Goal: Task Accomplishment & Management: Manage account settings

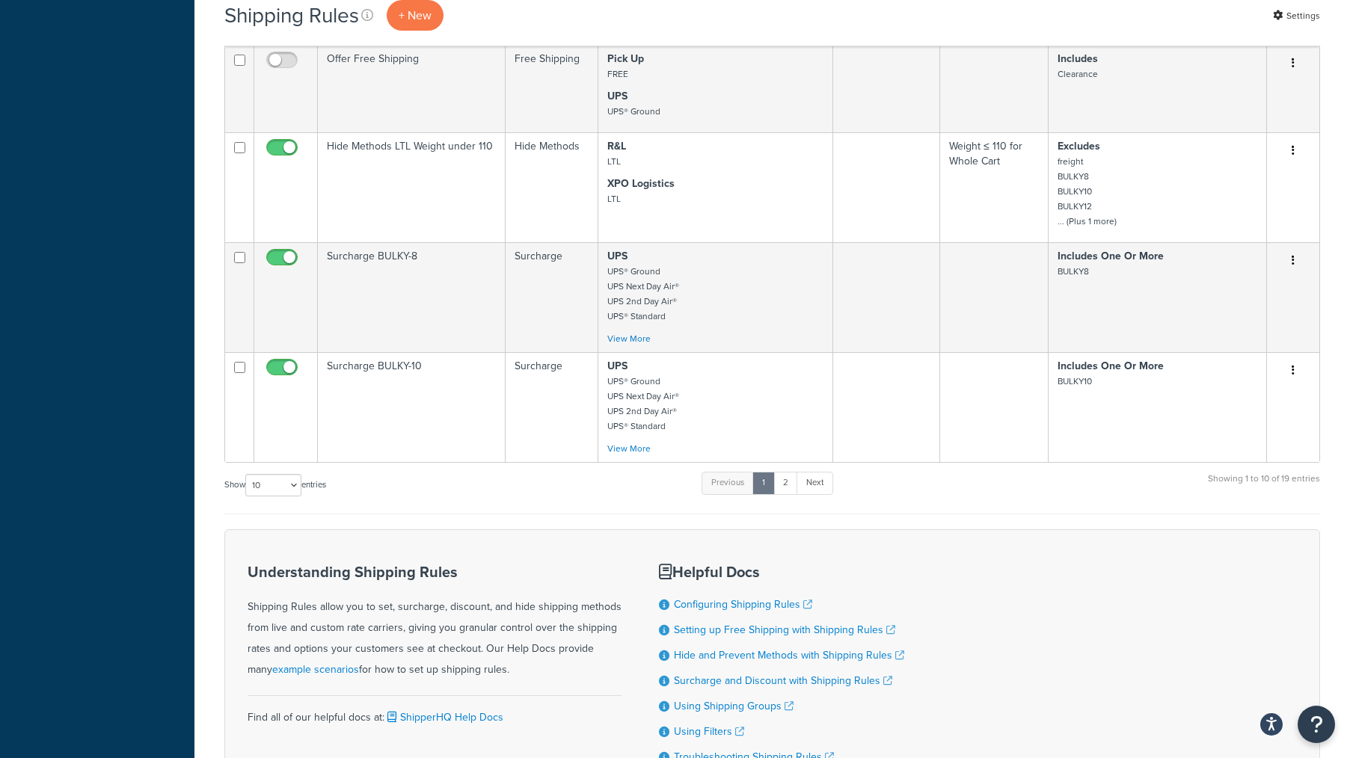
scroll to position [897, 0]
click at [790, 478] on link "2" at bounding box center [785, 484] width 25 height 22
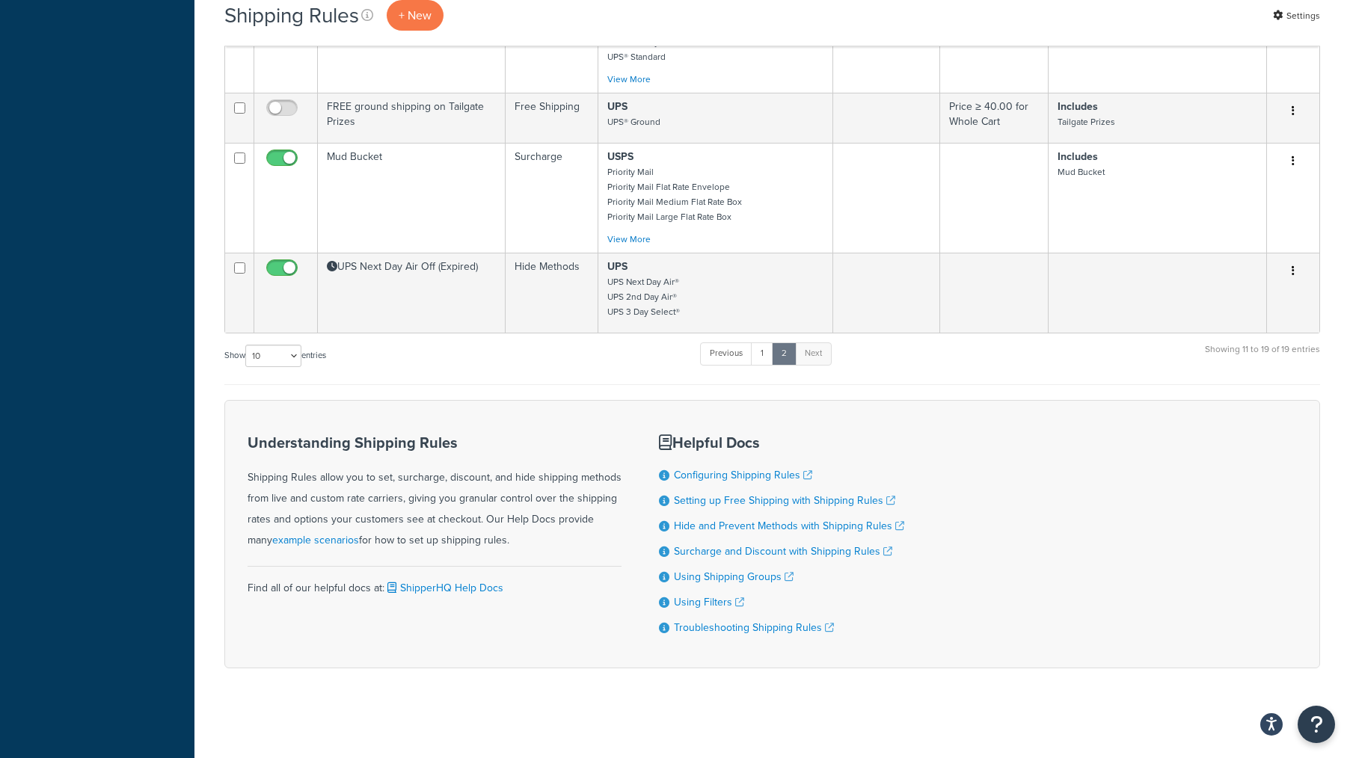
scroll to position [775, 0]
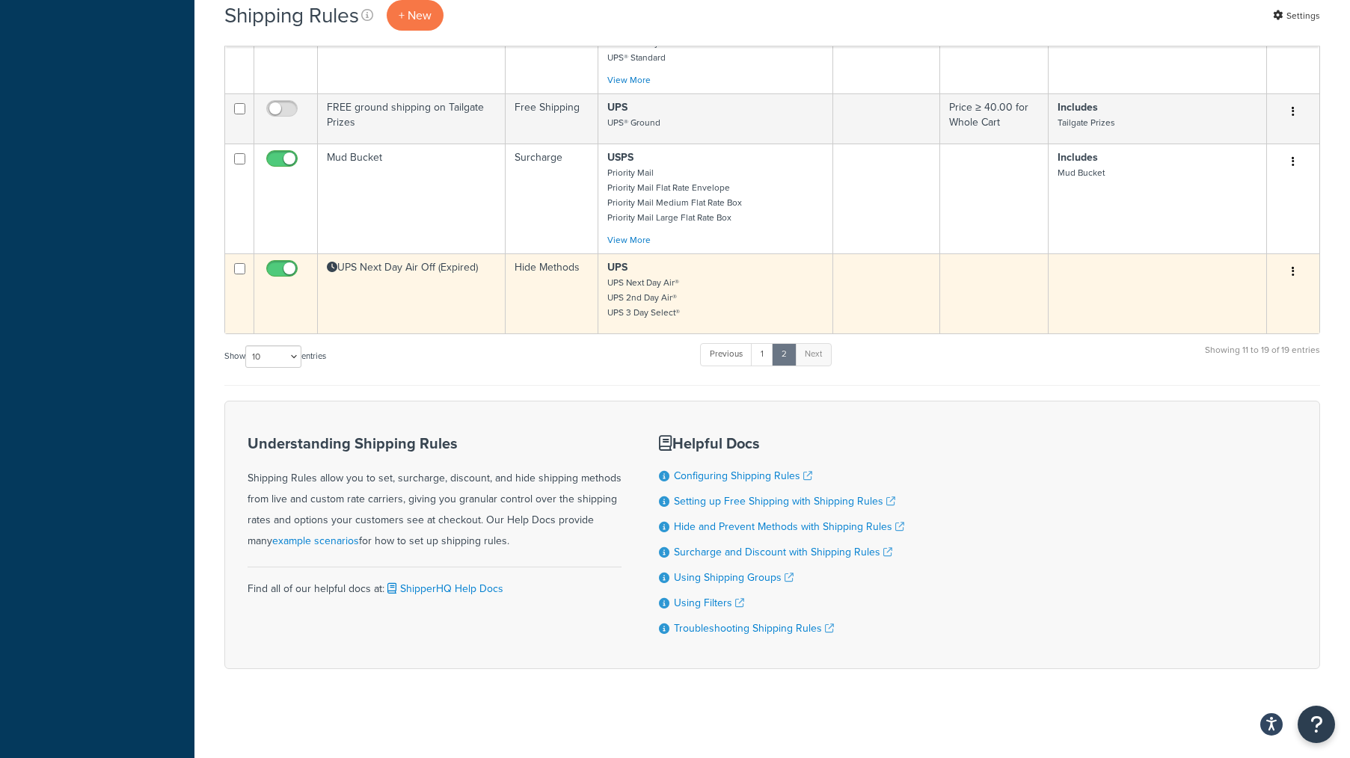
click at [491, 305] on td "UPS Next Day Air Off (Expired)" at bounding box center [412, 294] width 188 height 80
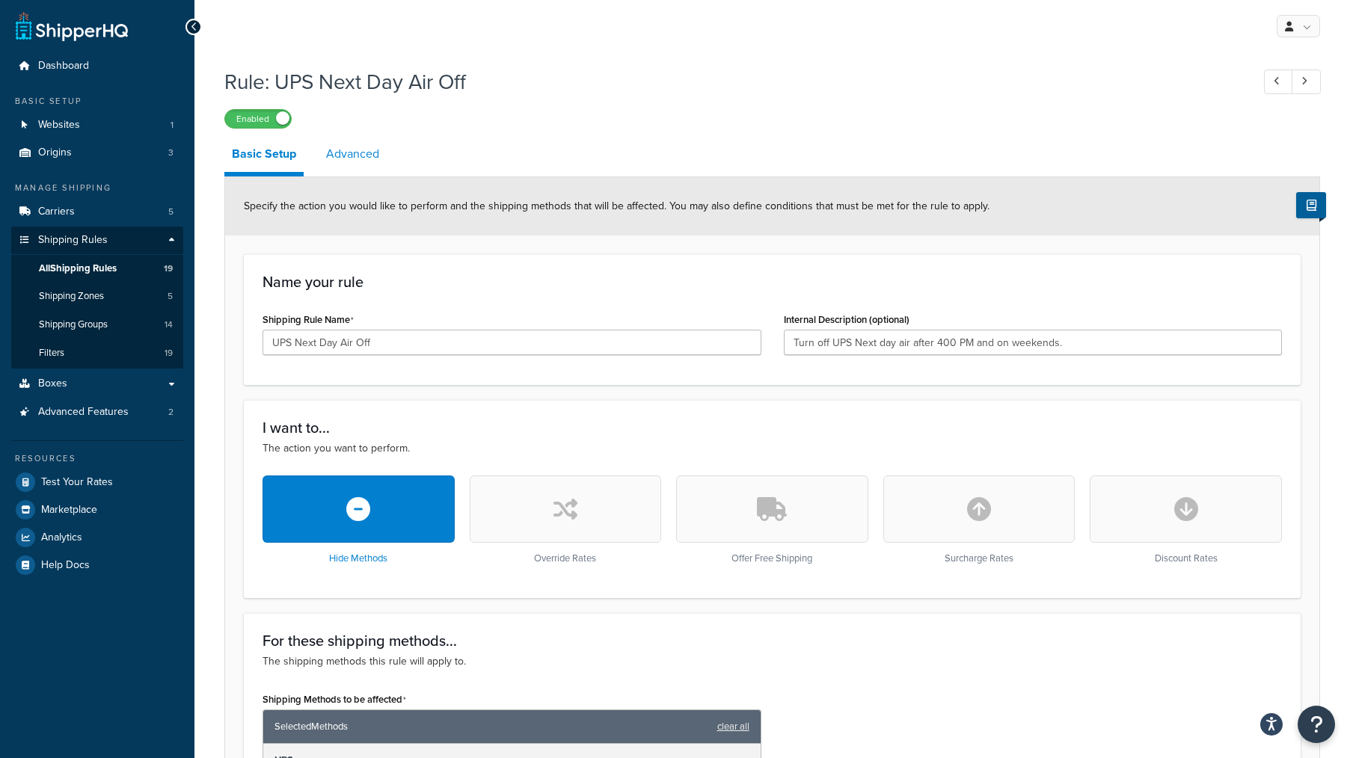
click at [354, 152] on link "Advanced" at bounding box center [353, 154] width 68 height 36
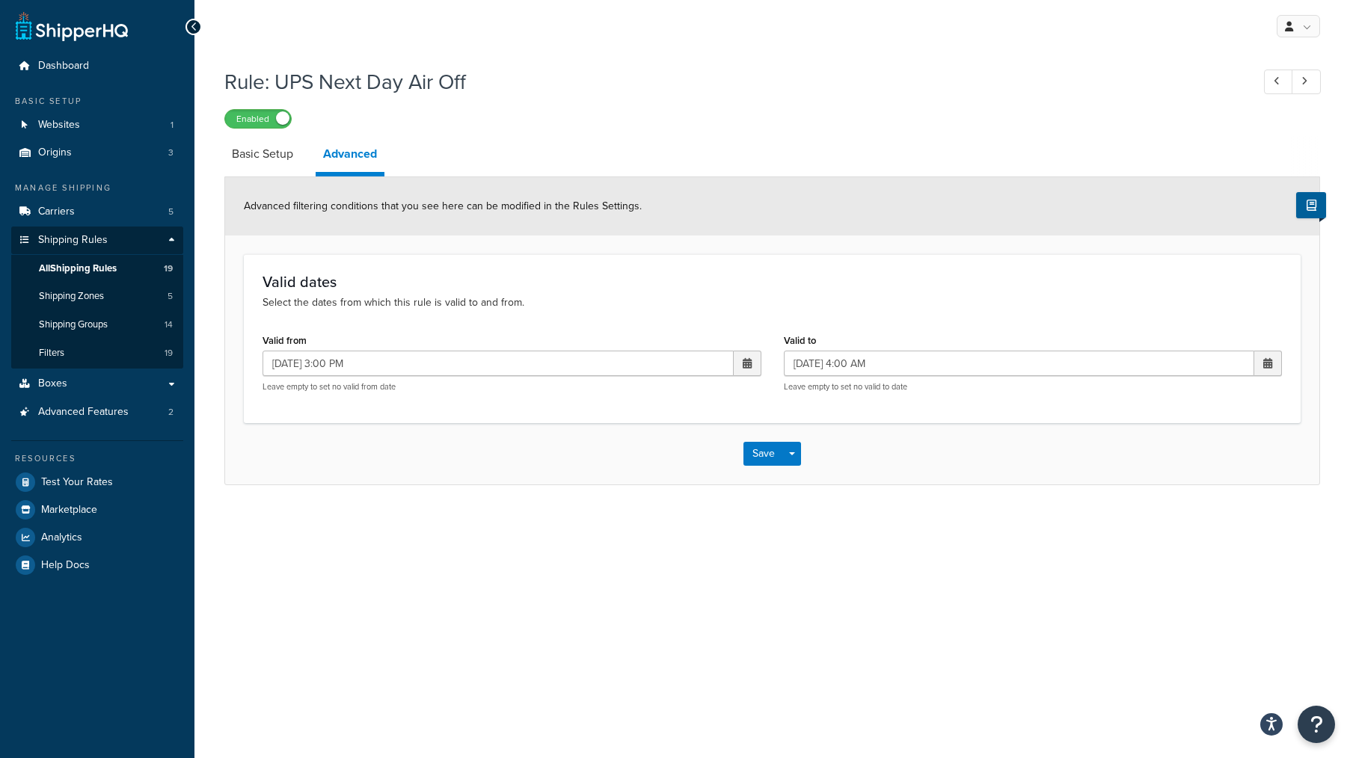
click at [743, 362] on span at bounding box center [747, 363] width 9 height 10
click at [666, 504] on td "20" at bounding box center [666, 505] width 25 height 22
type input "[DATE] 3:00 PM"
click at [1255, 357] on span at bounding box center [1268, 363] width 28 height 25
click at [1211, 503] on td "21" at bounding box center [1213, 505] width 25 height 22
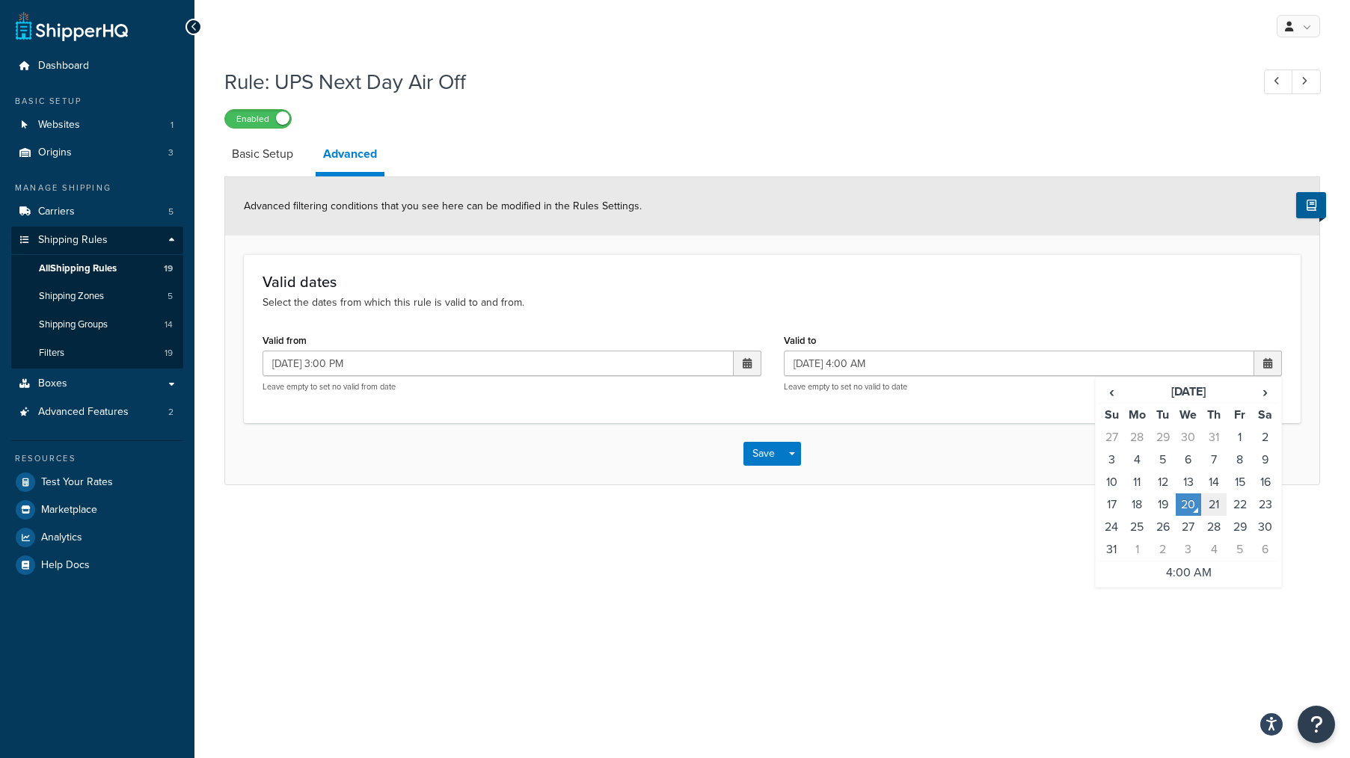
type input "08/21/2025 4:00 AM"
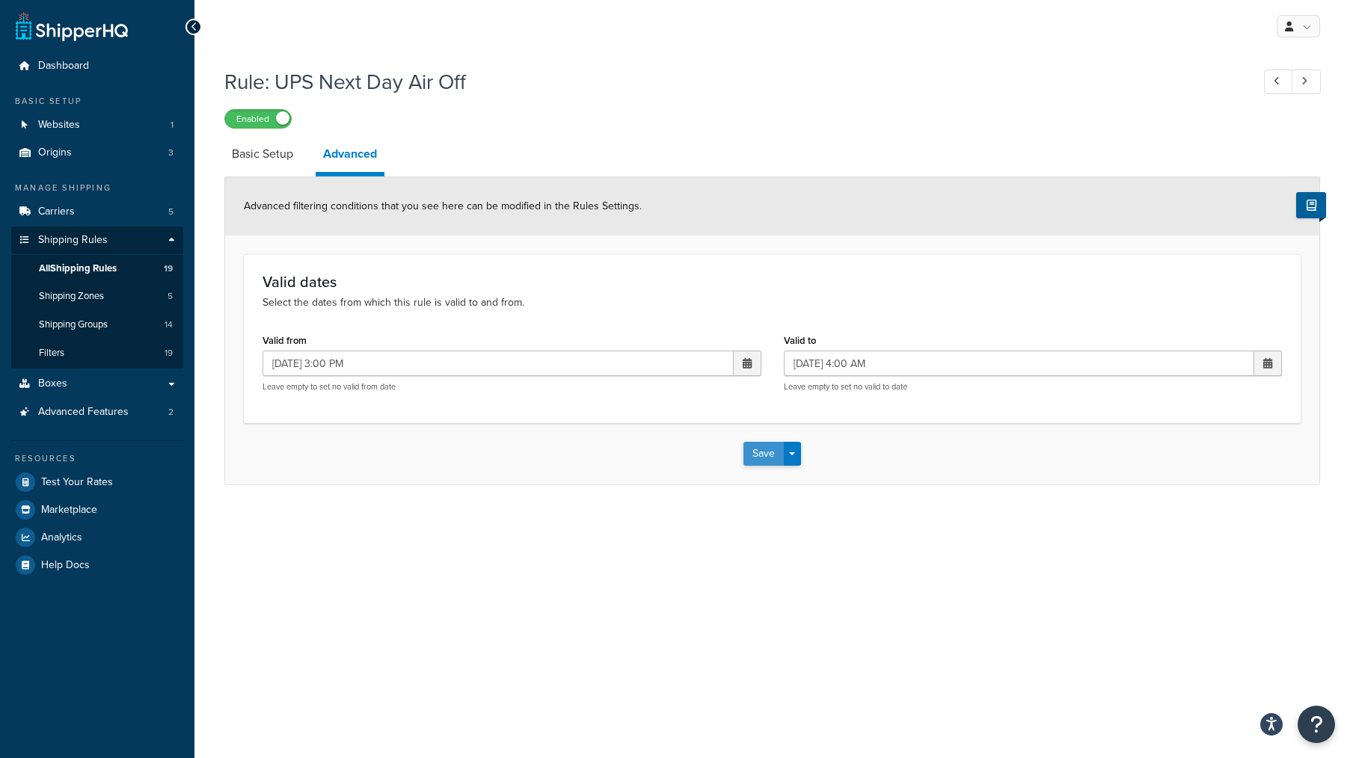
click at [749, 455] on button "Save" at bounding box center [763, 454] width 40 height 24
